Goal: Information Seeking & Learning: Learn about a topic

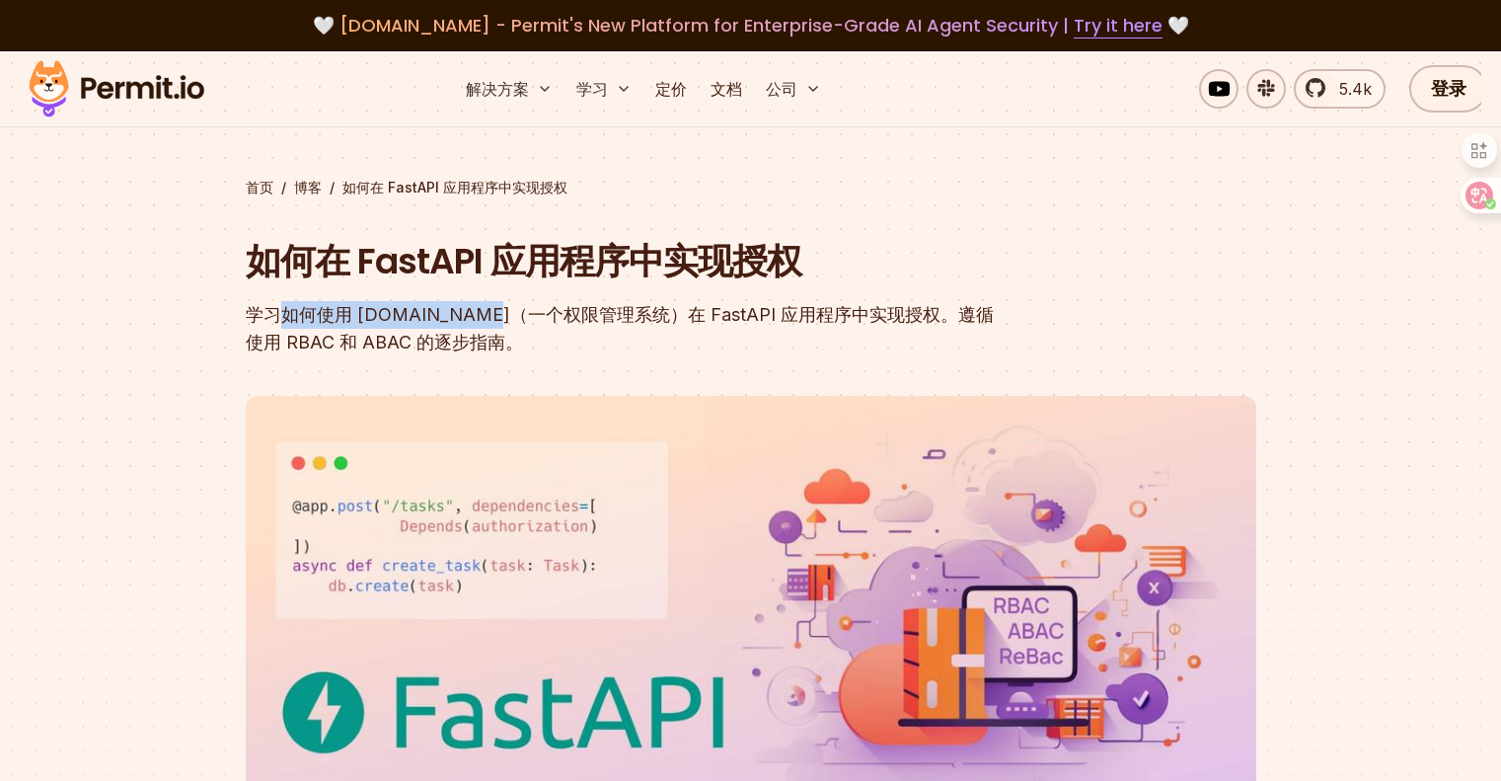
drag, startPoint x: 279, startPoint y: 320, endPoint x: 490, endPoint y: 310, distance: 210.5
click at [489, 309] on font "学习如何使用 [DOMAIN_NAME]（一个权限管理系统）在 FastAPI 应用程序中实现授权。遵循使用 RBAC 和 ABAC 的逐步指南。" at bounding box center [620, 328] width 748 height 48
drag, startPoint x: 611, startPoint y: 311, endPoint x: 682, endPoint y: 315, distance: 71.2
click at [626, 312] on font "学习如何使用 [DOMAIN_NAME]（一个权限管理系统）在 FastAPI 应用程序中实现授权。遵循使用 RBAC 和 ABAC 的逐步指南。" at bounding box center [620, 328] width 748 height 48
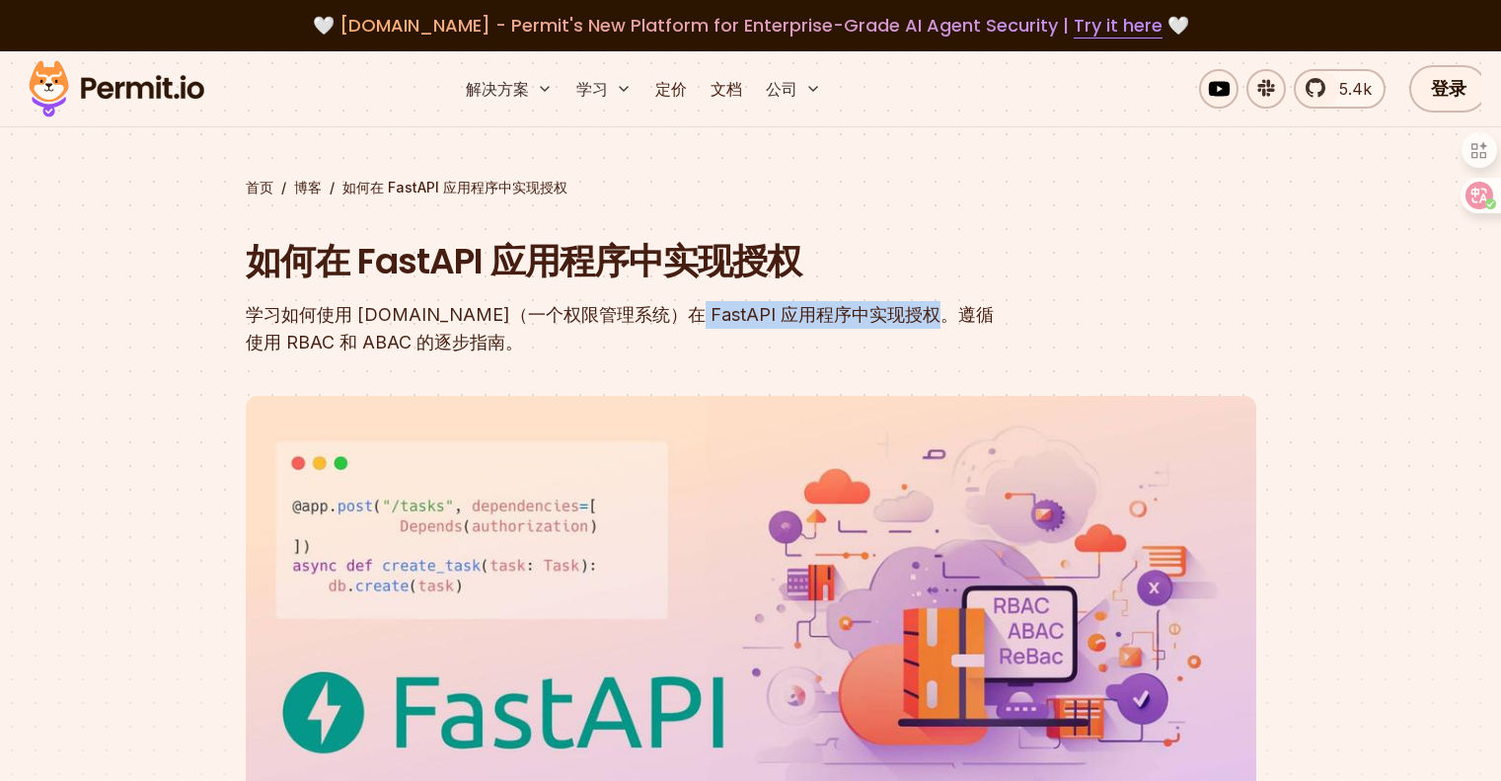
drag, startPoint x: 682, startPoint y: 315, endPoint x: 928, endPoint y: 326, distance: 246.0
click at [928, 326] on font "学习如何使用 [DOMAIN_NAME]（一个权限管理系统）在 FastAPI 应用程序中实现授权。遵循使用 RBAC 和 ABAC 的逐步指南。" at bounding box center [620, 328] width 748 height 48
click at [520, 326] on div "学习如何使用 [DOMAIN_NAME]（一个权限管理系统）在 FastAPI 应用程序中实现授权。遵循使用 RBAC 和 ABAC 的逐步指南。" at bounding box center [625, 328] width 758 height 55
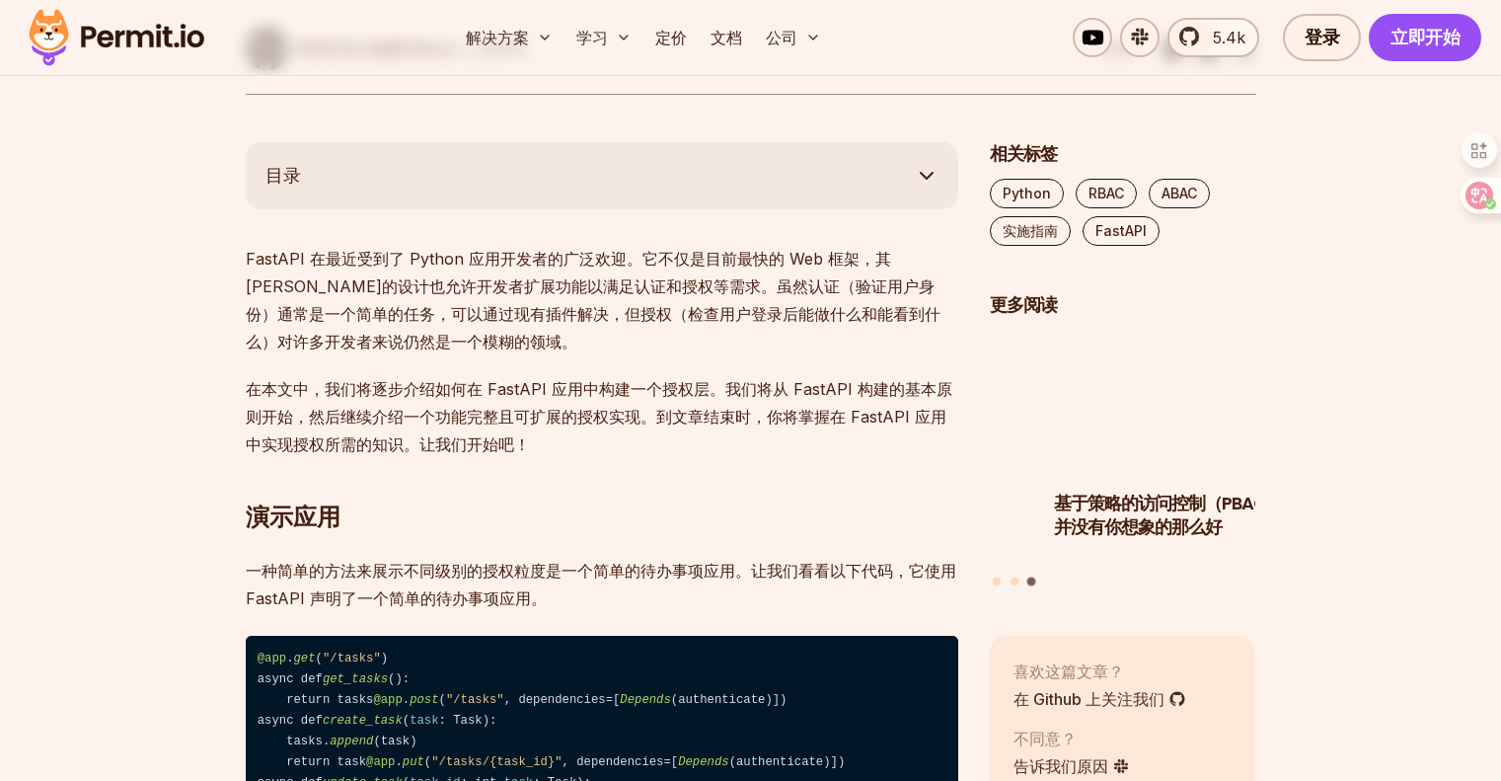
scroll to position [987, 0]
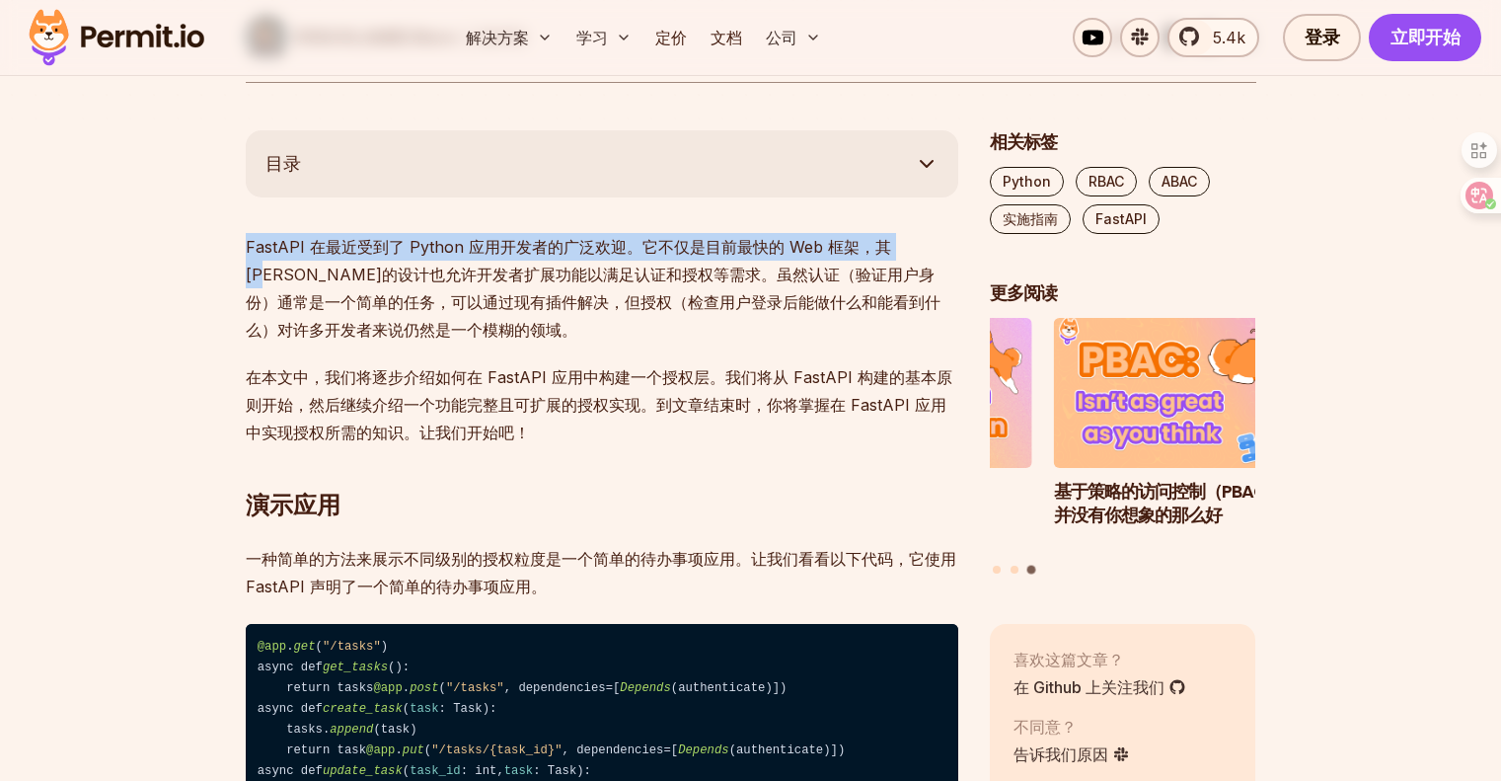
drag, startPoint x: 293, startPoint y: 257, endPoint x: 923, endPoint y: 260, distance: 629.8
click at [923, 260] on p "FastAPI 在最近受到了 Python 应用开发者的广泛欢迎。它不仅是目前最快的 Web 框架，其[PERSON_NAME]的设计也允许开发者扩展功能以满…" at bounding box center [602, 288] width 713 height 111
click at [906, 258] on p "FastAPI 在最近受到了 Python 应用开发者的广泛欢迎。它不仅是目前最快的 Web 框架，其[PERSON_NAME]的设计也允许开发者扩展功能以满…" at bounding box center [602, 288] width 713 height 111
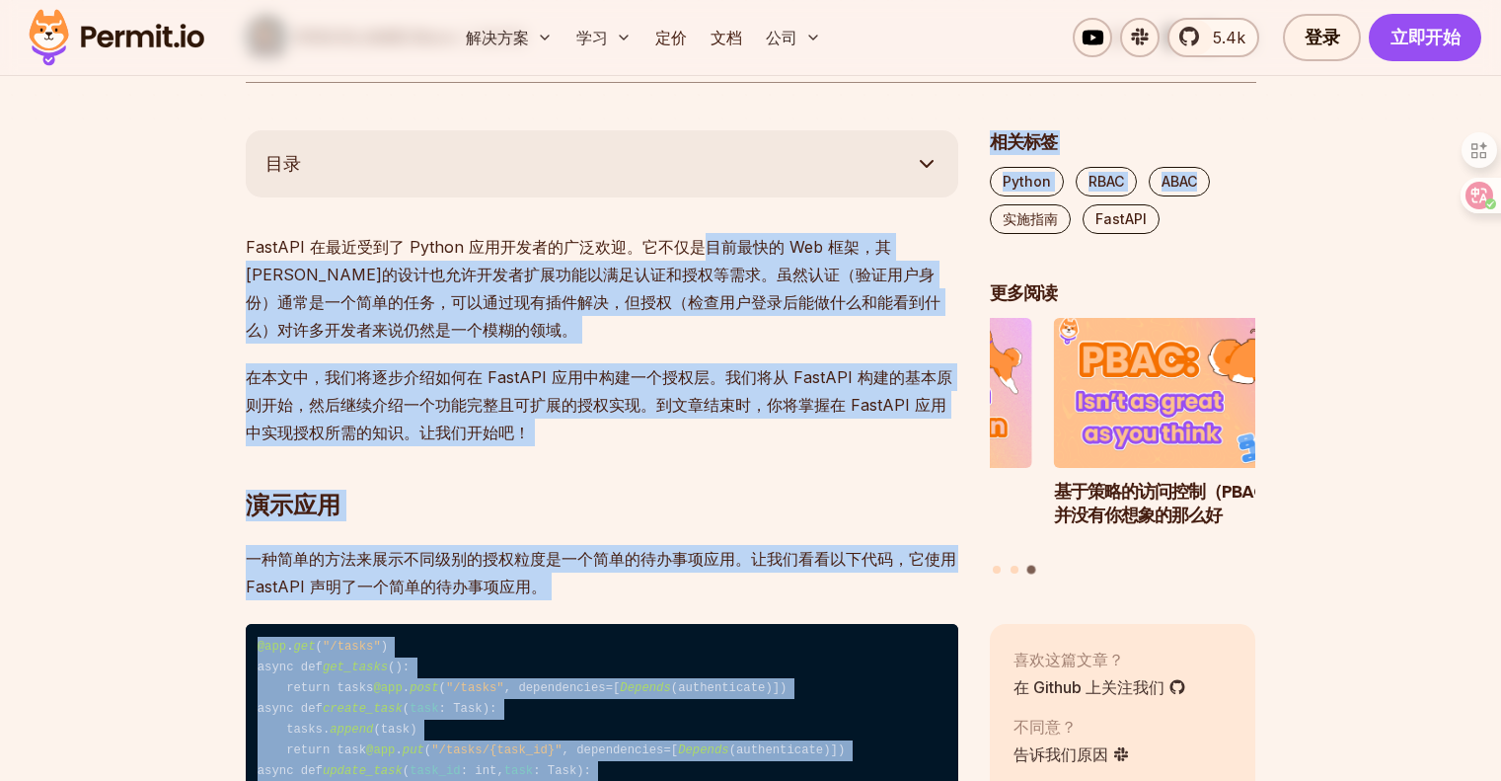
drag, startPoint x: 775, startPoint y: 248, endPoint x: 994, endPoint y: 251, distance: 219.2
click at [496, 275] on font "FastAPI 在最近受到了 Python 应用开发者的广泛欢迎。它不仅是目前最快的 Web 框架，其[PERSON_NAME]的设计也允许开发者扩展功能以满…" at bounding box center [593, 288] width 695 height 103
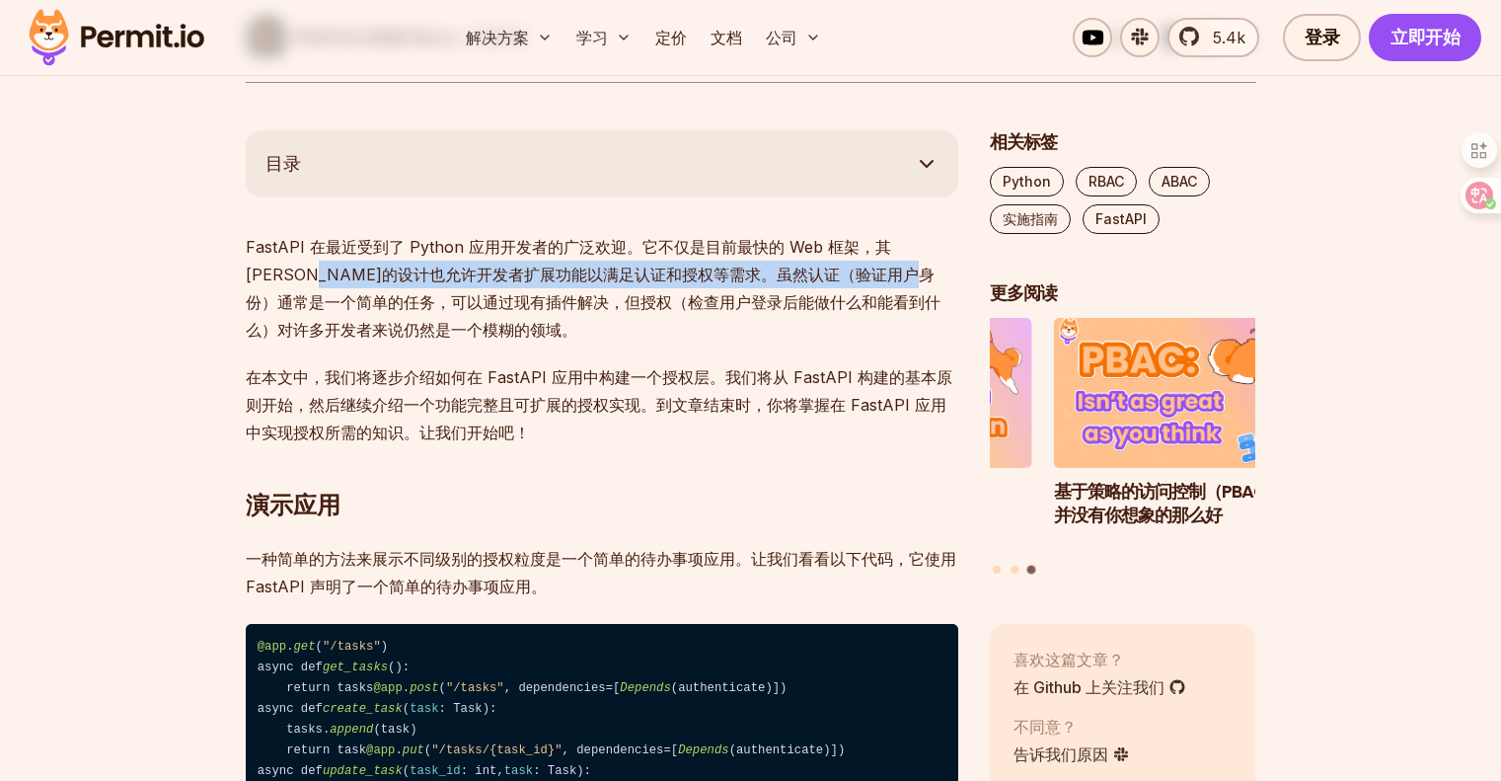
drag, startPoint x: 397, startPoint y: 266, endPoint x: 925, endPoint y: 263, distance: 528.1
click at [925, 263] on p "FastAPI 在最近受到了 Python 应用开发者的广泛欢迎。它不仅是目前最快的 Web 框架，其[PERSON_NAME]的设计也允许开发者扩展功能以满…" at bounding box center [602, 288] width 713 height 111
click at [475, 285] on p "FastAPI 在最近受到了 Python 应用开发者的广泛欢迎。它不仅是目前最快的 Web 框架，其[PERSON_NAME]的设计也允许开发者扩展功能以满…" at bounding box center [602, 288] width 713 height 111
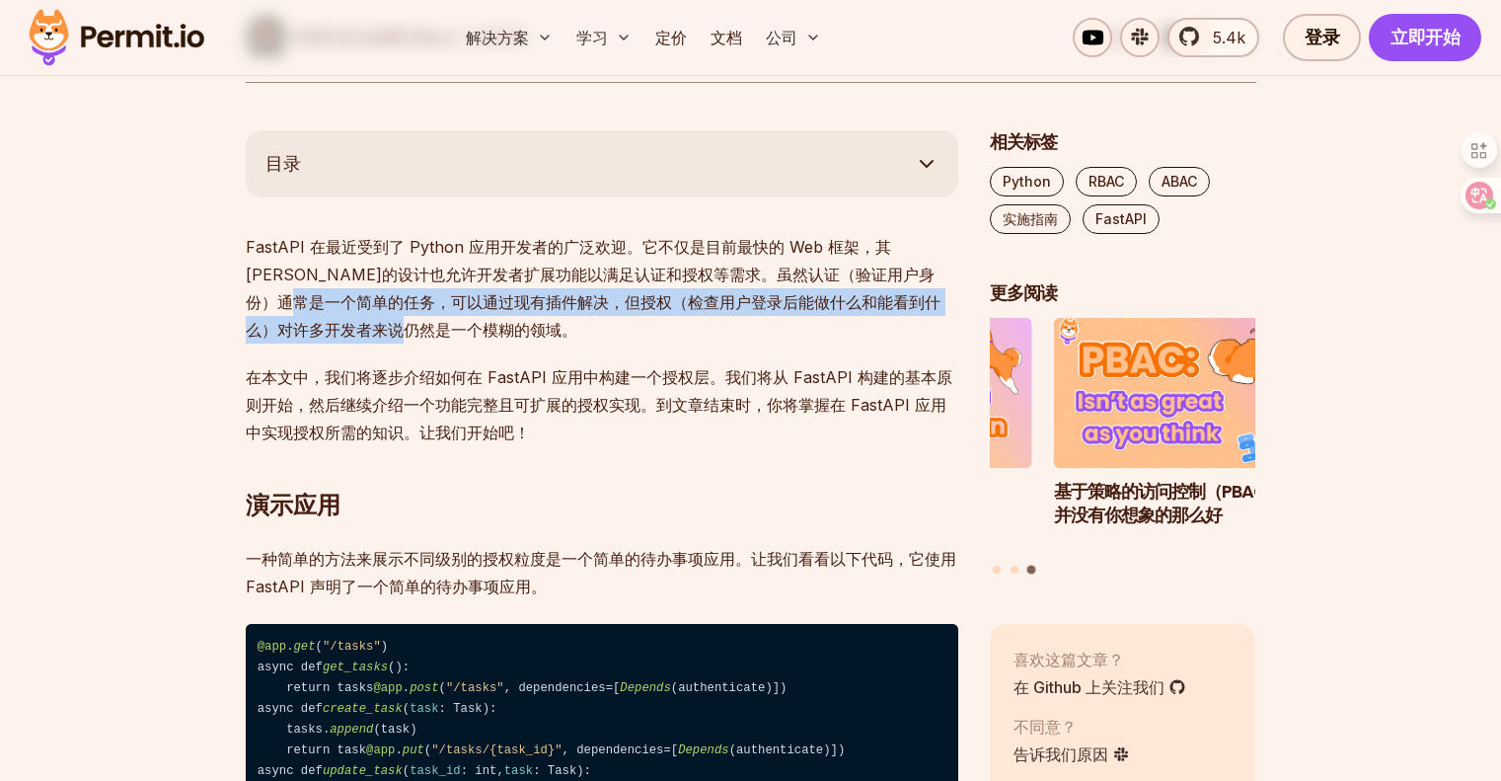
drag, startPoint x: 446, startPoint y: 314, endPoint x: 486, endPoint y: 322, distance: 40.3
click at [486, 322] on p "FastAPI 在最近受到了 Python 应用开发者的广泛欢迎。它不仅是目前最快的 Web 框架，其[PERSON_NAME]的设计也允许开发者扩展功能以满…" at bounding box center [602, 288] width 713 height 111
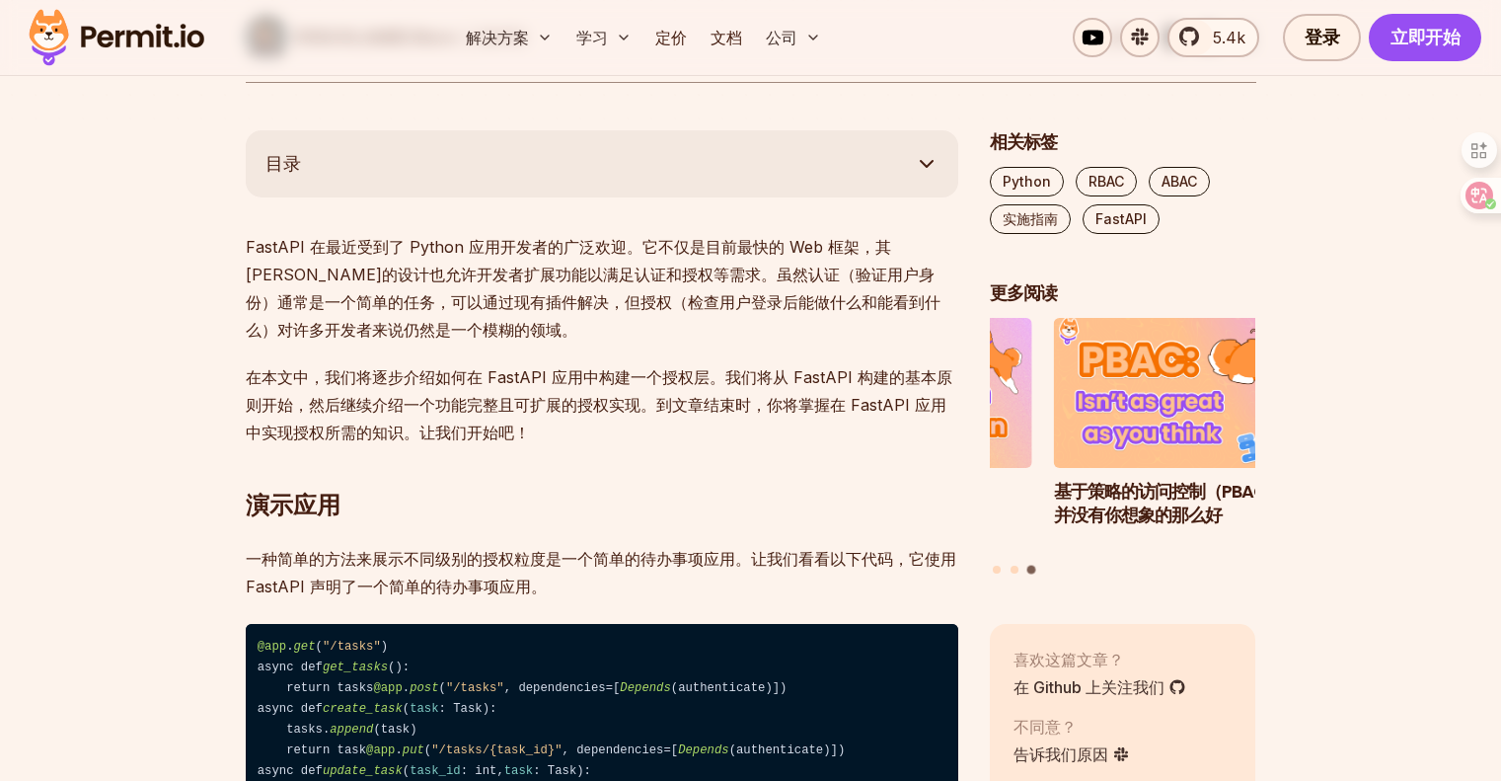
click at [445, 363] on p "在本文中，我们将逐步介绍如何在 FastAPI 应用中构建一个授权层。我们将从 FastAPI 构建的基本原则开始，然后继续介绍一个功能完整且可扩展的授权实现…" at bounding box center [602, 404] width 713 height 83
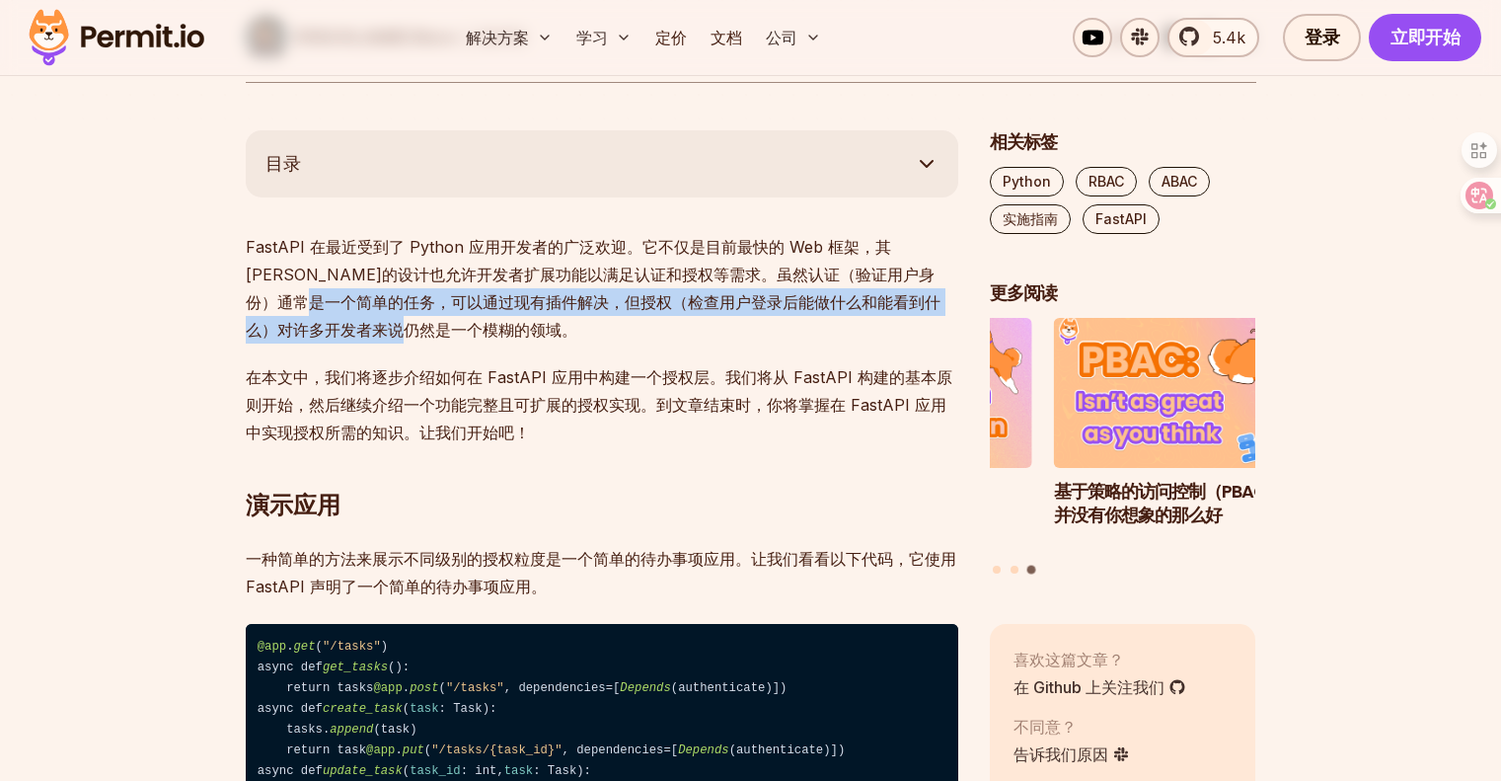
drag, startPoint x: 391, startPoint y: 295, endPoint x: 609, endPoint y: 330, distance: 220.9
click at [608, 329] on p "FastAPI 在最近受到了 Python 应用开发者的广泛欢迎。它不仅是目前最快的 Web 框架，其[PERSON_NAME]的设计也允许开发者扩展功能以满…" at bounding box center [602, 288] width 713 height 111
click at [611, 331] on p "FastAPI 在最近受到了 Python 应用开发者的广泛欢迎。它不仅是目前最快的 Web 框架，其[PERSON_NAME]的设计也允许开发者扩展功能以满…" at bounding box center [602, 288] width 713 height 111
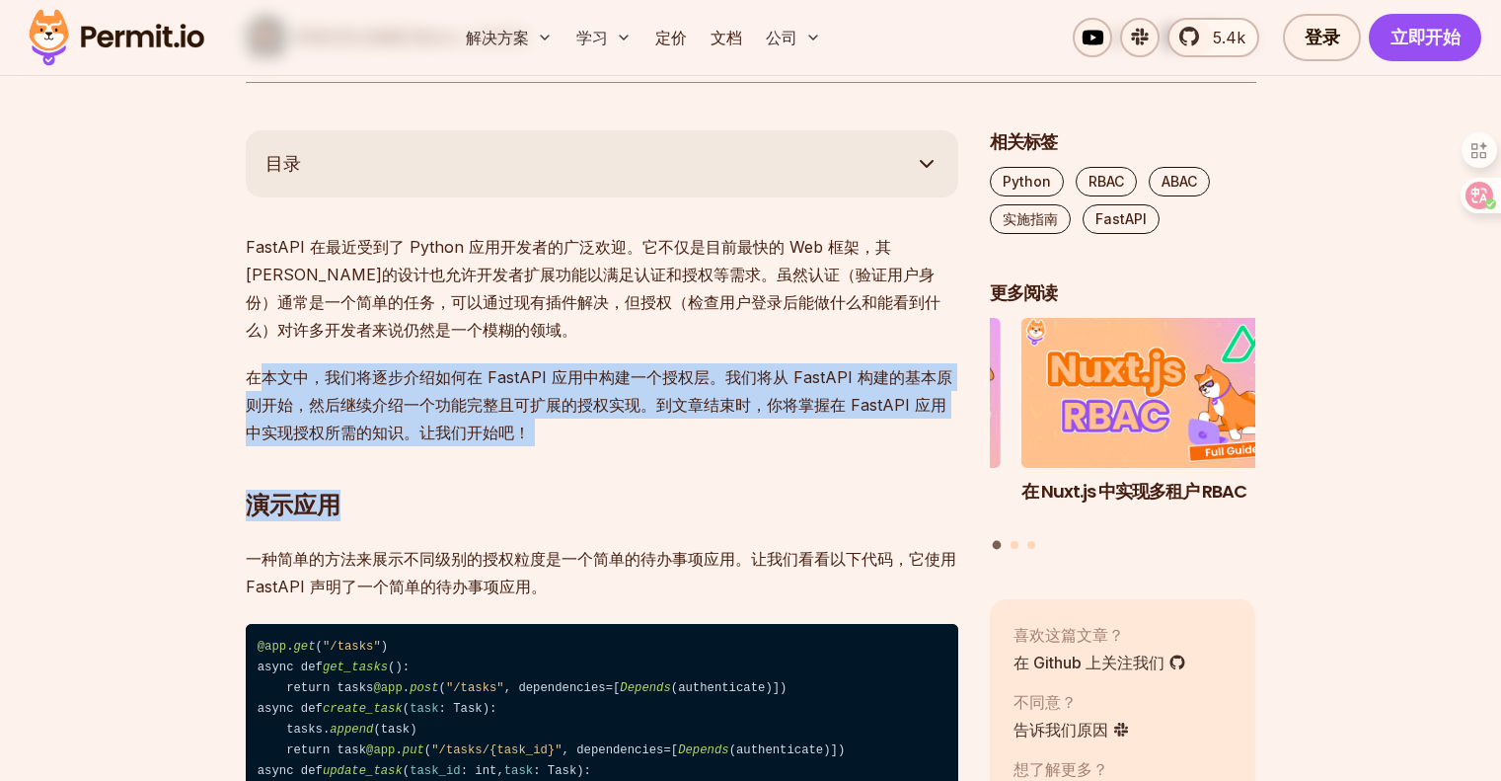
drag, startPoint x: 419, startPoint y: 392, endPoint x: 612, endPoint y: 432, distance: 197.7
click at [610, 428] on h2 "演示应用" at bounding box center [602, 466] width 713 height 111
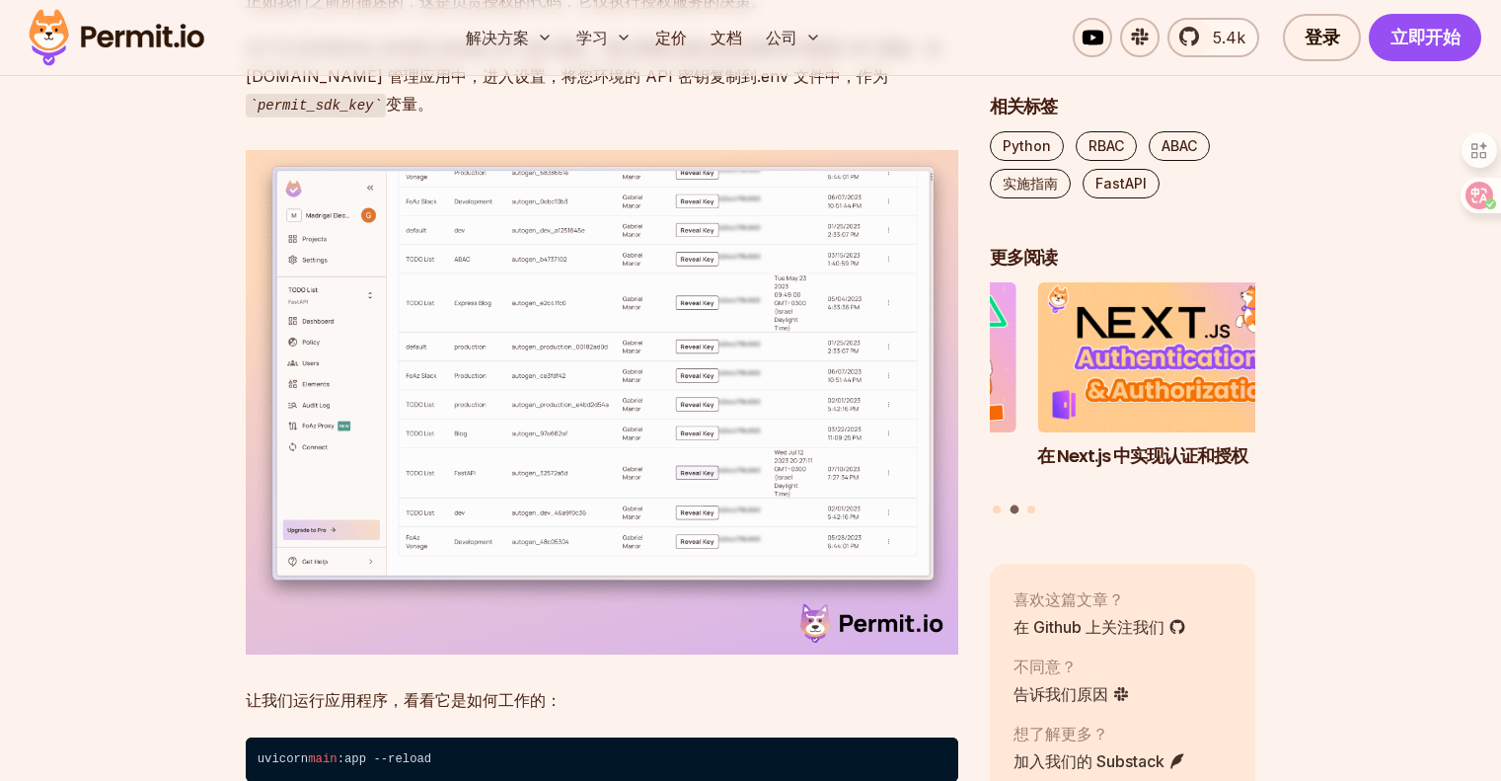
scroll to position [7803, 0]
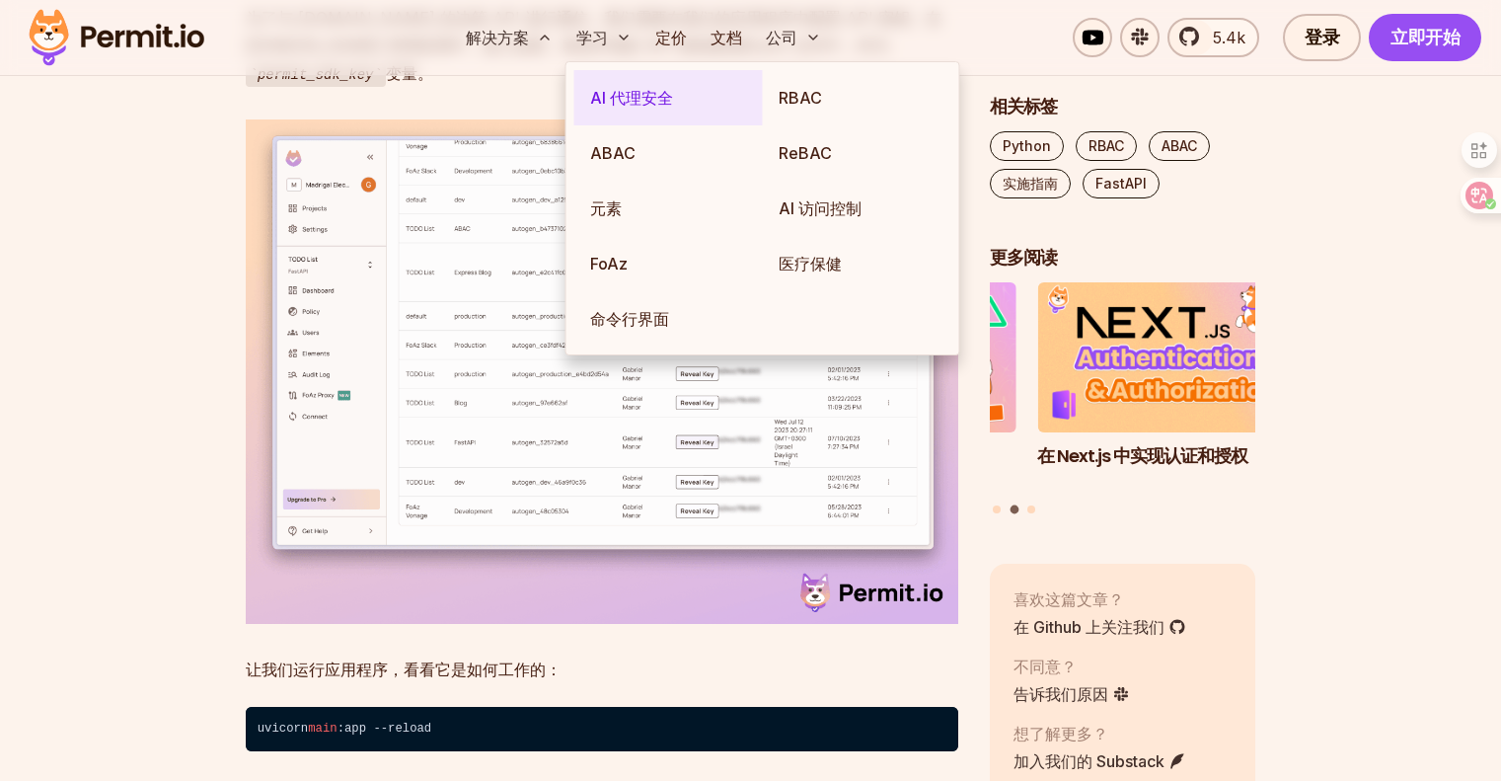
click at [622, 95] on font "AI 代理安全" at bounding box center [631, 98] width 83 height 20
